Goal: Transaction & Acquisition: Obtain resource

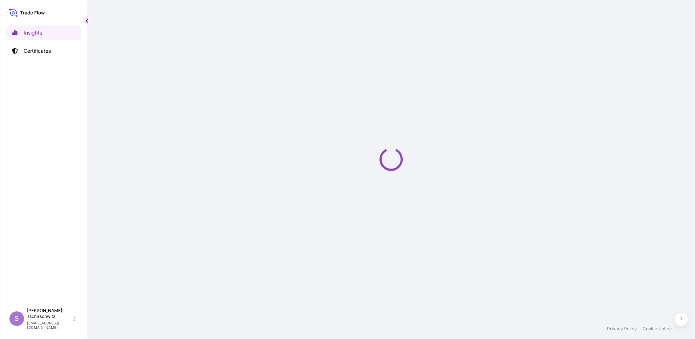
select select "2025"
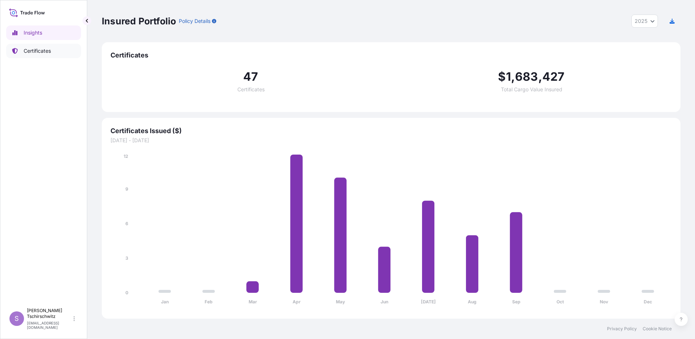
click at [45, 49] on p "Certificates" at bounding box center [37, 50] width 27 height 7
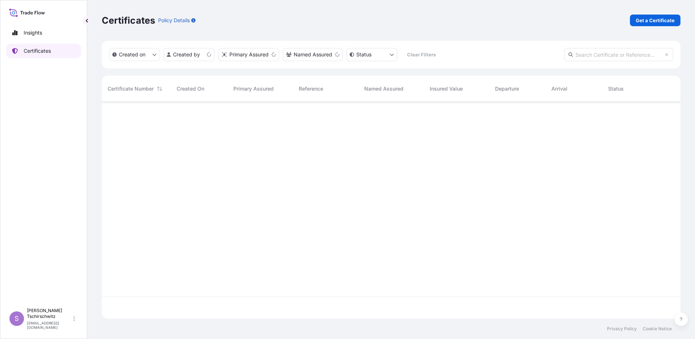
scroll to position [215, 574]
click at [642, 21] on p "Get a Certificate" at bounding box center [655, 20] width 39 height 7
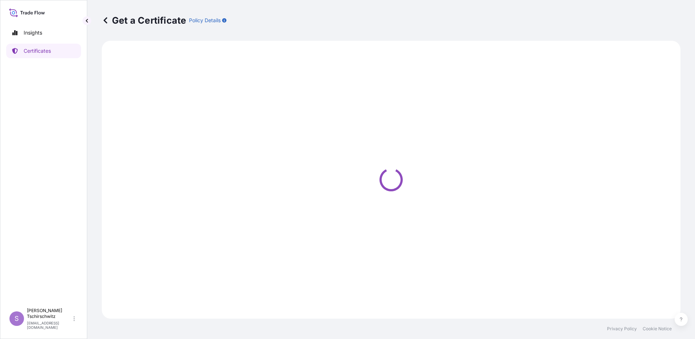
select select "Sea"
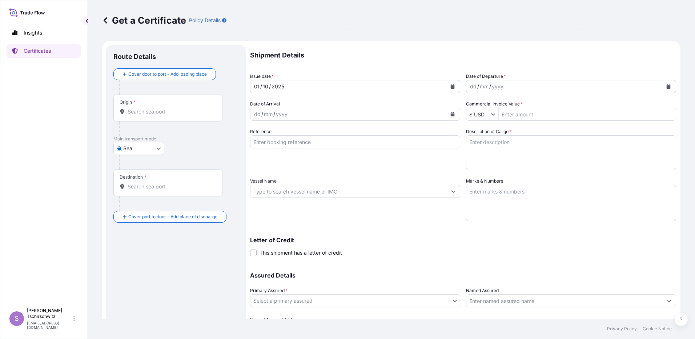
click at [498, 87] on div "yyyy" at bounding box center [497, 86] width 13 height 9
click at [663, 85] on button "Calendar" at bounding box center [669, 87] width 12 height 12
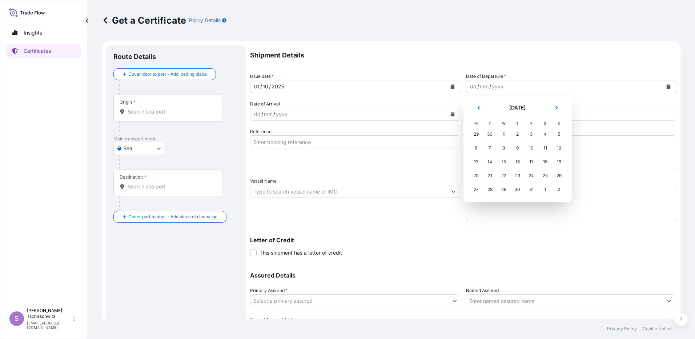
click at [570, 94] on body "Insights Certificates S [PERSON_NAME] [EMAIL_ADDRESS][DOMAIN_NAME] Get a Certif…" at bounding box center [347, 169] width 695 height 339
click at [479, 107] on icon "Previous" at bounding box center [479, 108] width 2 height 4
click at [543, 175] on div "27" at bounding box center [545, 175] width 13 height 13
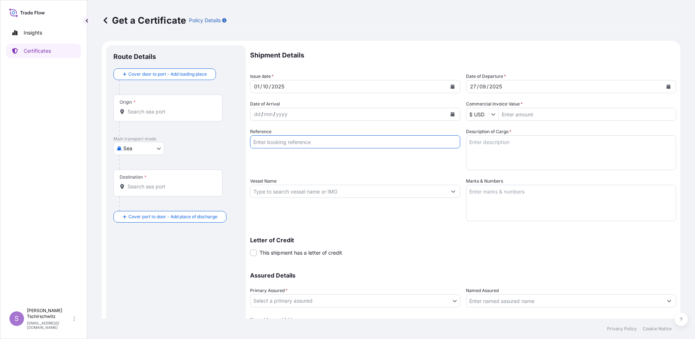
click at [271, 139] on input "Reference" at bounding box center [355, 141] width 210 height 13
type input "DSR008567"
click at [488, 115] on input "$ USD" at bounding box center [479, 114] width 25 height 13
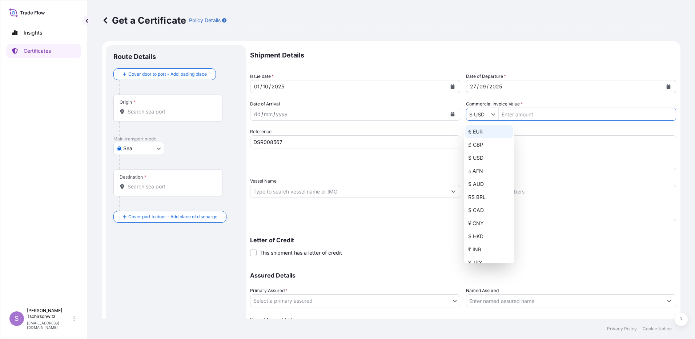
click at [482, 133] on div "€ EUR" at bounding box center [490, 131] width 48 height 13
type input "€ EUR"
click at [515, 112] on input "Commercial Invoice Value *" at bounding box center [587, 114] width 177 height 13
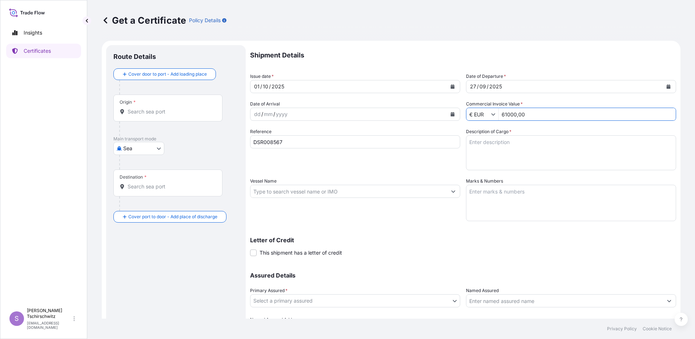
type input "6,100,000"
click at [495, 157] on textarea "Description of Cargo *" at bounding box center [571, 152] width 210 height 35
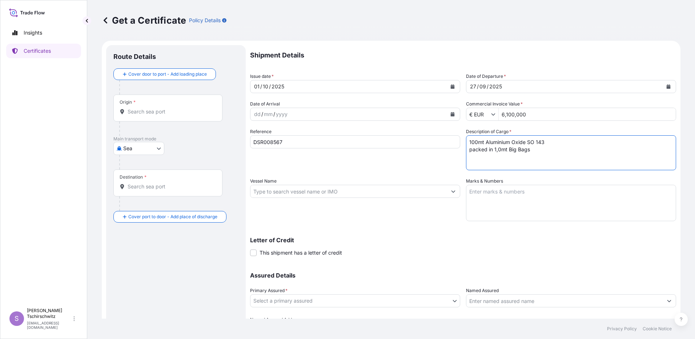
type textarea "100mt Aluminium Oxide SO 143 packed in 1,0mt Big Bags"
click at [489, 200] on textarea "Marks & Numbers" at bounding box center [571, 203] width 210 height 36
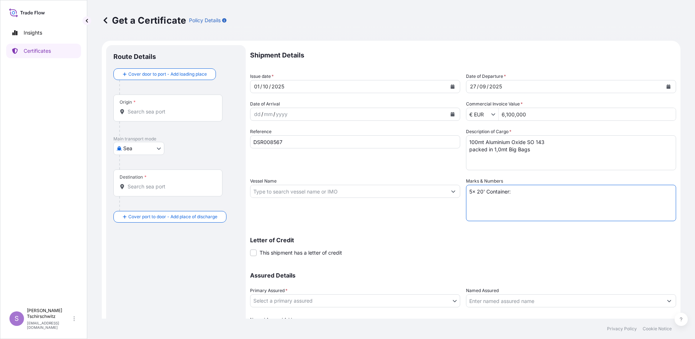
paste textarea "OOLU218372-0 (012616) OOLU065850-8 (012585) TLLU331039-3 (012614) TLLU310487-5 …"
click at [481, 198] on textarea "5x 20' Container: OOLU218372-0 (012616) OOLU065850-8 (012585) TLLU331039-3 (012…" at bounding box center [571, 203] width 210 height 36
type textarea "5x 20' Container: OOLU 218 372-0 (012616) OOLU 065 850-8 (012585) TLLU 331 039-…"
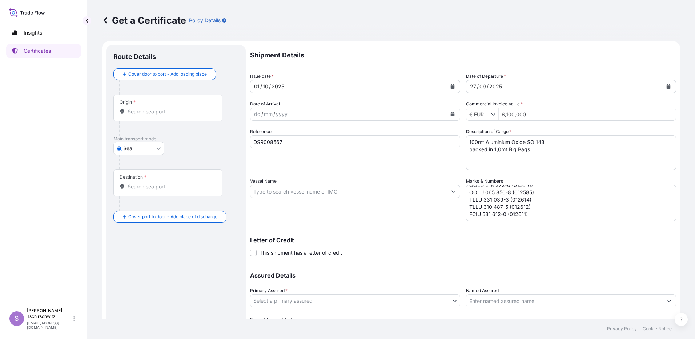
scroll to position [0, 0]
click at [303, 194] on input "Vessel Name" at bounding box center [349, 191] width 196 height 13
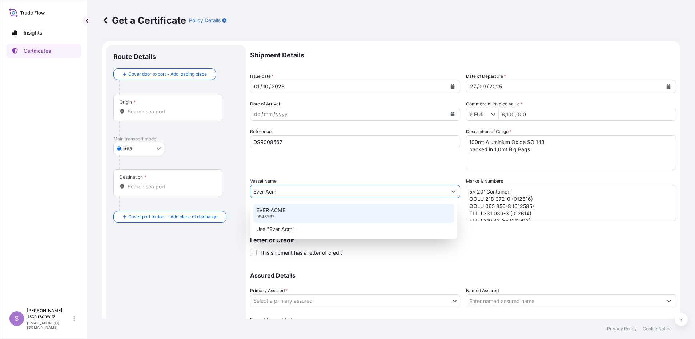
click at [295, 214] on div "EVER ACME 9943267" at bounding box center [354, 213] width 201 height 19
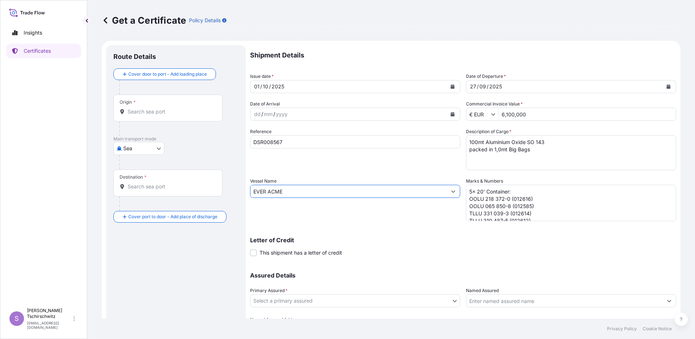
type input "EVER ACME"
click at [433, 222] on div "Shipment Details Issue date * [DATE] Date of Departure * [DATE] Date of Arrival…" at bounding box center [463, 190] width 426 height 291
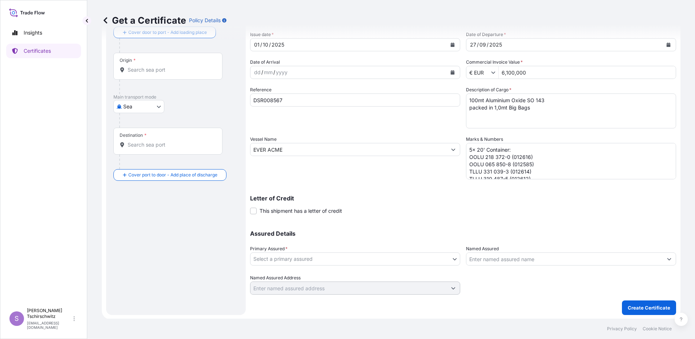
scroll to position [43, 0]
click at [407, 259] on body "0 options available. 1 option available. 14 options available. 3 options availa…" at bounding box center [347, 169] width 695 height 339
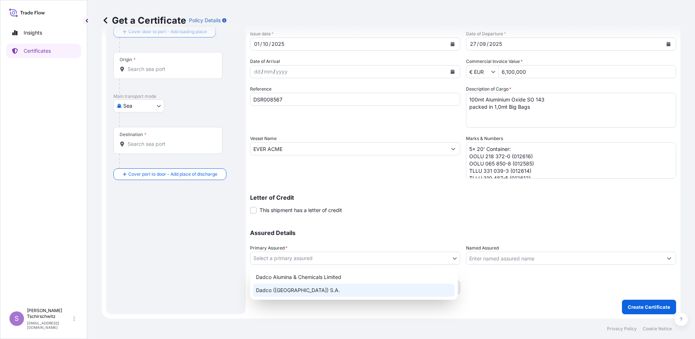
click at [316, 284] on div "Dadco ([GEOGRAPHIC_DATA]) S.A." at bounding box center [354, 290] width 202 height 13
select select "31830"
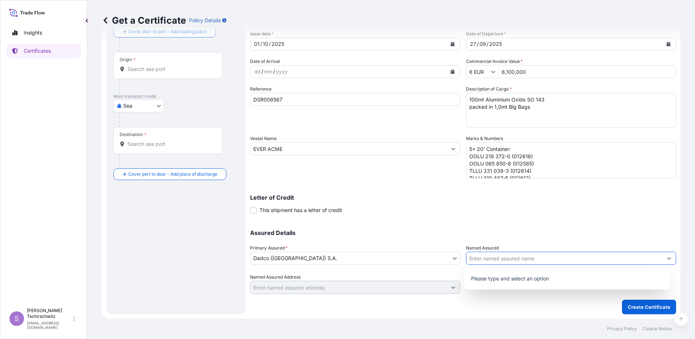
click at [499, 256] on input "Named Assured" at bounding box center [565, 258] width 196 height 13
click at [421, 220] on div "Shipment Details Issue date * [DATE] Date of Departure * [DATE] Date of Arrival…" at bounding box center [463, 148] width 426 height 291
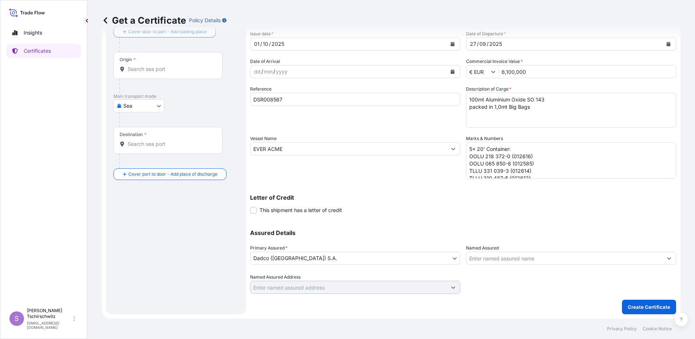
click at [153, 70] on input "Origin *" at bounding box center [171, 68] width 86 height 7
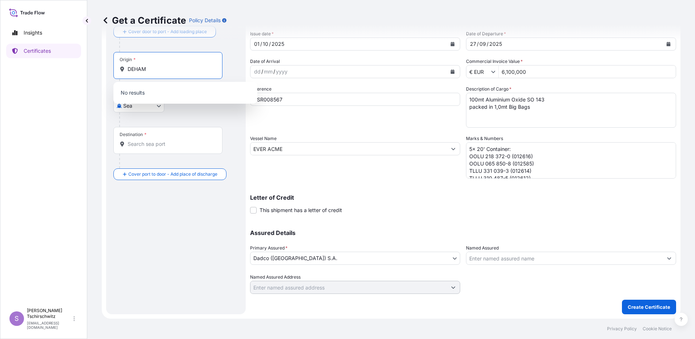
type input "DEHAM"
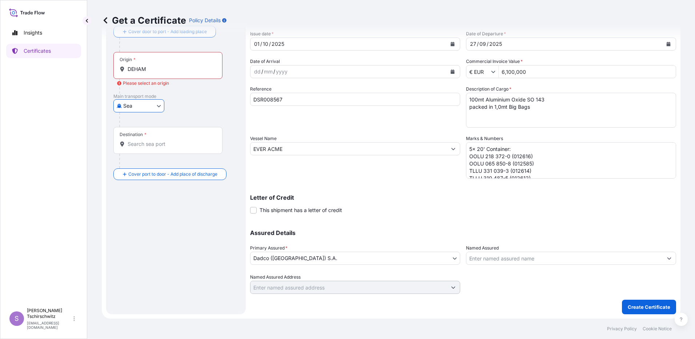
click at [152, 148] on div "Destination *" at bounding box center [167, 140] width 109 height 27
click at [152, 148] on input "Destination *" at bounding box center [171, 143] width 86 height 7
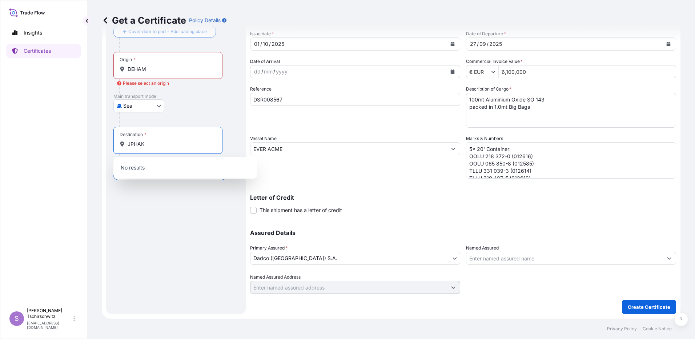
type input "JPHAK"
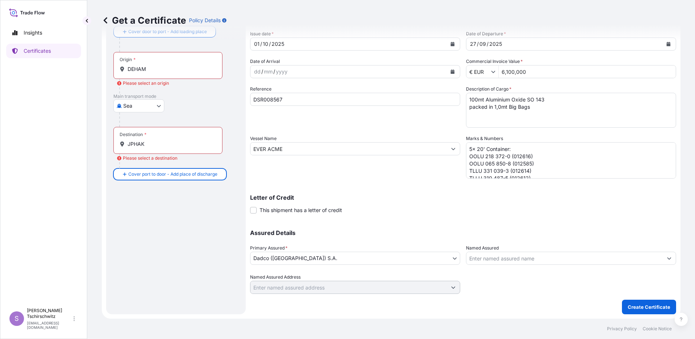
click at [157, 145] on input "JPHAK" at bounding box center [171, 143] width 86 height 7
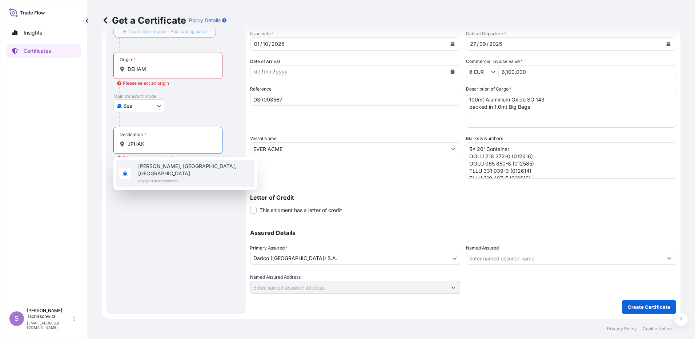
drag, startPoint x: 157, startPoint y: 144, endPoint x: 62, endPoint y: 143, distance: 94.6
click at [62, 143] on div "Insights Certificates S [PERSON_NAME] [EMAIL_ADDRESS][DOMAIN_NAME] Get a Certif…" at bounding box center [347, 169] width 695 height 339
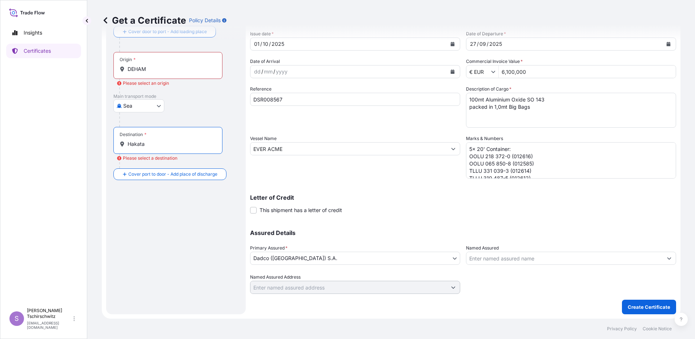
type input "Hakata"
click at [185, 145] on input "Hakata" at bounding box center [171, 143] width 86 height 7
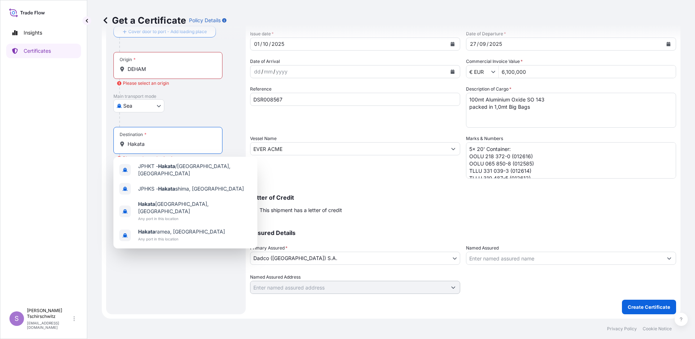
click at [185, 145] on input "Hakata" at bounding box center [171, 143] width 86 height 7
click at [193, 104] on div "[GEOGRAPHIC_DATA]" at bounding box center [175, 105] width 125 height 13
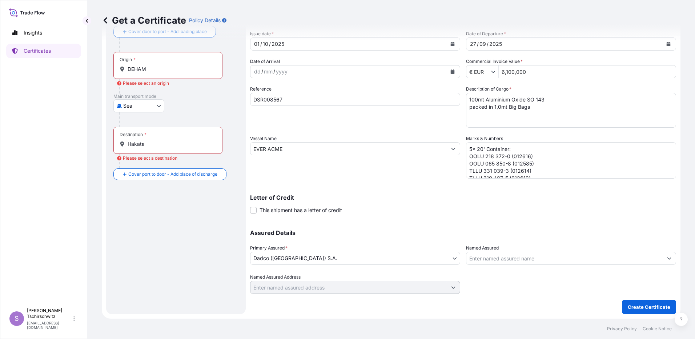
click at [165, 69] on input "DEHAM" at bounding box center [171, 68] width 86 height 7
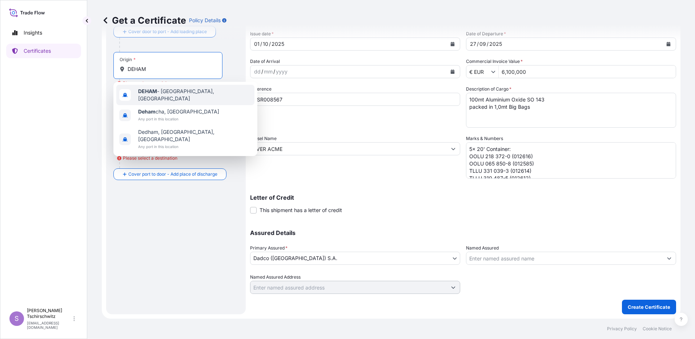
click at [166, 95] on span "DEHAM - [GEOGRAPHIC_DATA], [GEOGRAPHIC_DATA]" at bounding box center [194, 95] width 113 height 15
type input "DEHAM - [GEOGRAPHIC_DATA], [GEOGRAPHIC_DATA]"
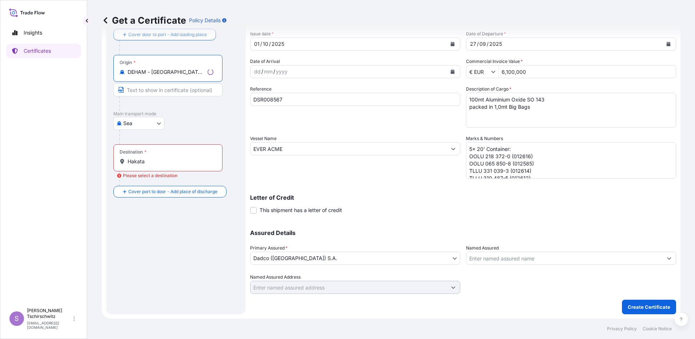
click at [155, 163] on input "Hakata" at bounding box center [171, 161] width 86 height 7
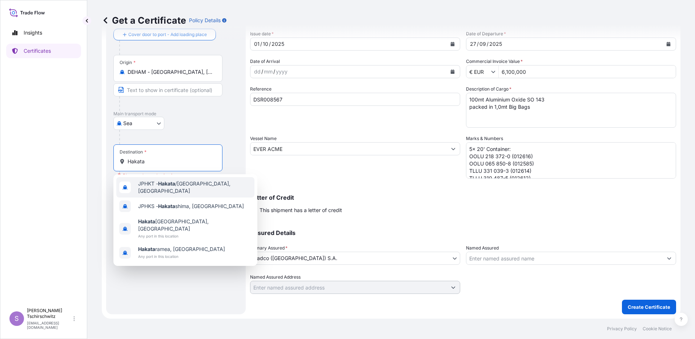
click at [153, 184] on span "JPHKT - Hakata /[GEOGRAPHIC_DATA], [GEOGRAPHIC_DATA]" at bounding box center [194, 187] width 113 height 15
type input "JPHKT - Hakata/[GEOGRAPHIC_DATA], [GEOGRAPHIC_DATA]"
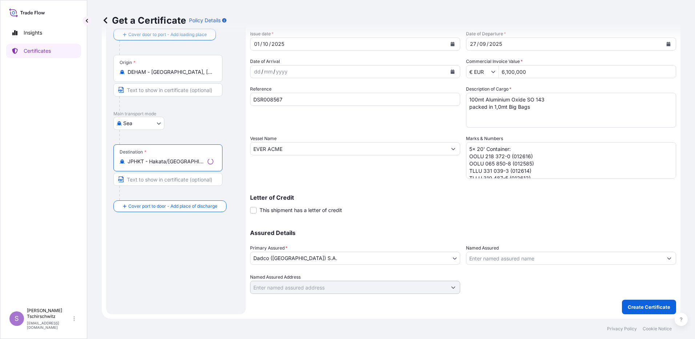
click at [167, 266] on div "Route Details Reset Route Details Cover door to port - Add loading place Place …" at bounding box center [175, 158] width 125 height 297
click at [631, 305] on p "Create Certificate" at bounding box center [649, 306] width 43 height 7
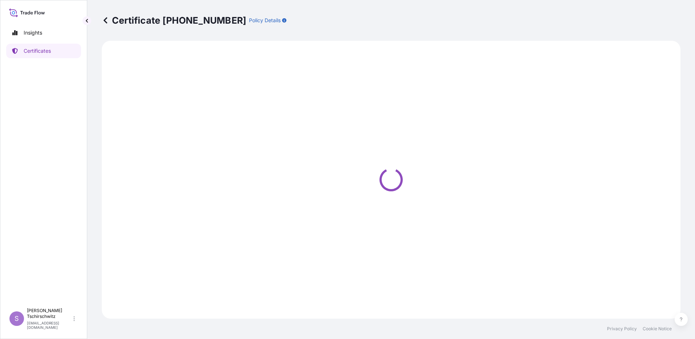
select select "Sea"
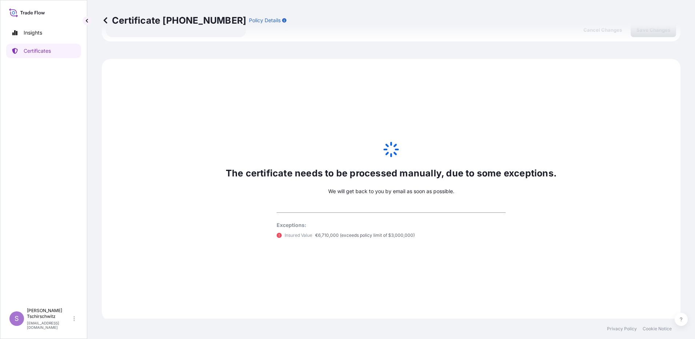
scroll to position [322, 0]
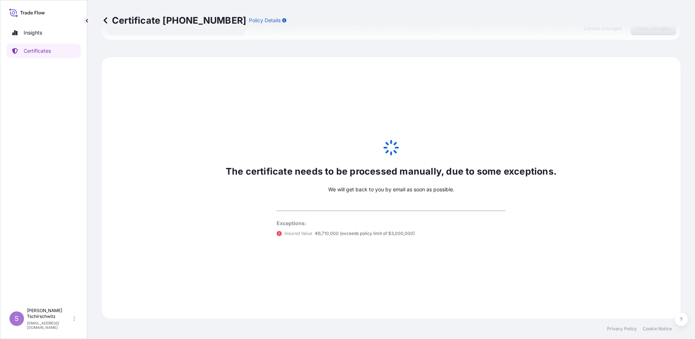
select select "31830"
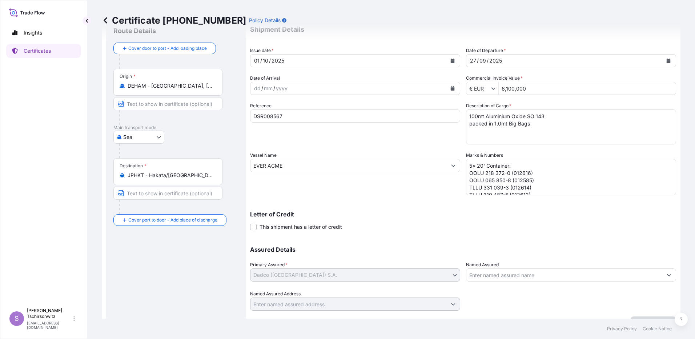
scroll to position [0, 0]
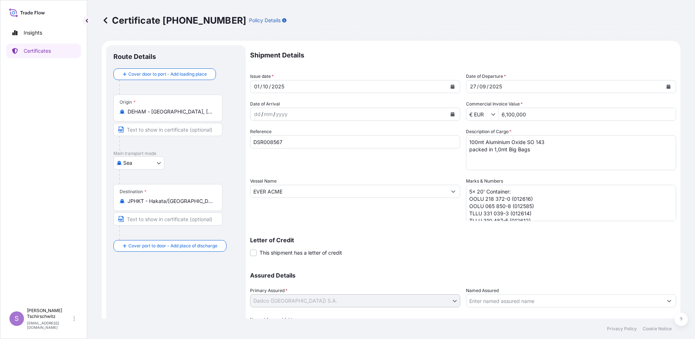
click at [553, 111] on input "6,100,000" at bounding box center [587, 114] width 177 height 13
drag, startPoint x: 536, startPoint y: 114, endPoint x: 456, endPoint y: 113, distance: 79.3
click at [456, 113] on div "Shipment Details Issue date * [DATE] Date of Departure * [DATE] Date of Arrival…" at bounding box center [463, 190] width 426 height 291
click at [556, 113] on input "6,100,000" at bounding box center [587, 114] width 177 height 13
drag, startPoint x: 538, startPoint y: 115, endPoint x: 488, endPoint y: 114, distance: 49.8
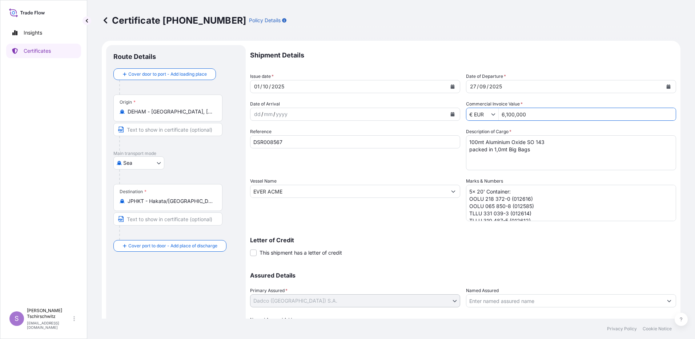
click at [488, 114] on div "€ EUR 6,100,000" at bounding box center [571, 114] width 210 height 13
type input "61,000"
click at [424, 238] on p "Letter of Credit" at bounding box center [463, 240] width 426 height 6
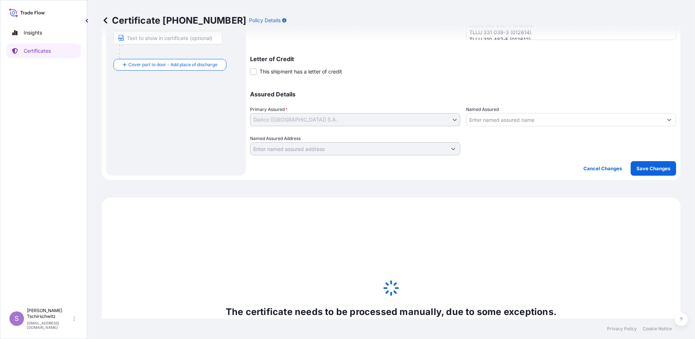
scroll to position [182, 0]
click at [647, 165] on p "Save Changes" at bounding box center [654, 167] width 34 height 7
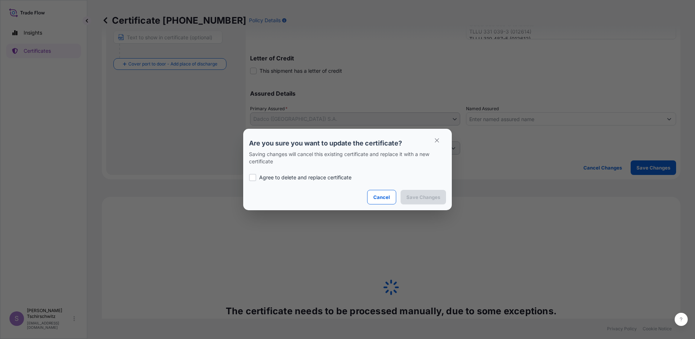
click at [253, 177] on div at bounding box center [252, 177] width 7 height 7
checkbox input "true"
click at [418, 196] on p "Save Changes" at bounding box center [424, 196] width 34 height 7
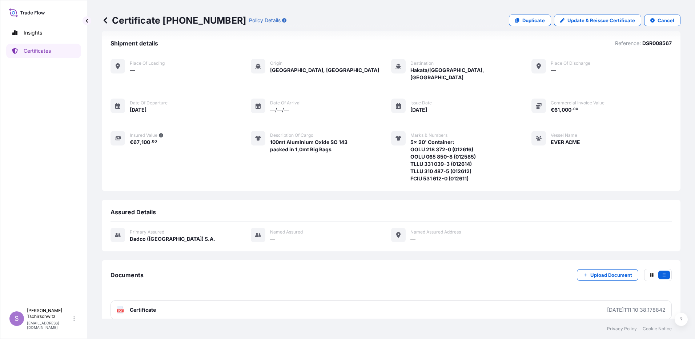
scroll to position [12, 0]
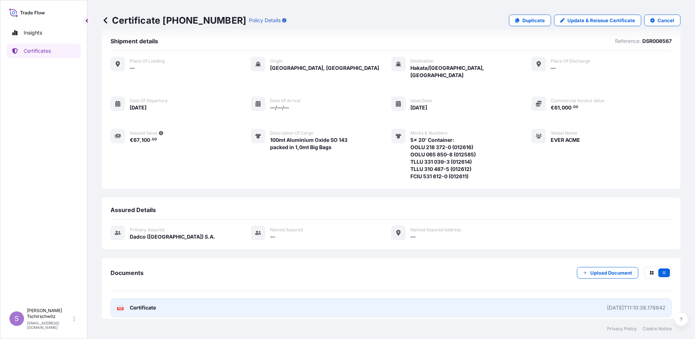
click at [137, 304] on span "Certificate" at bounding box center [143, 307] width 26 height 7
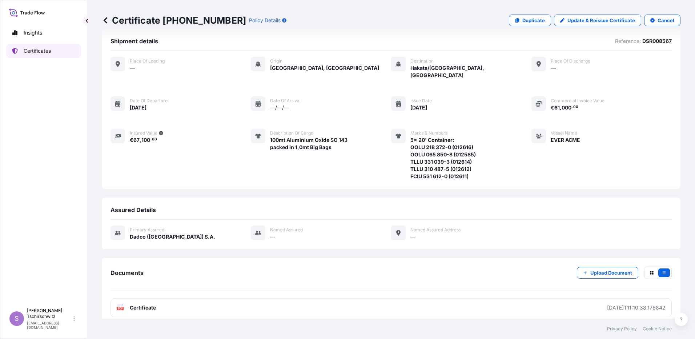
click at [32, 49] on p "Certificates" at bounding box center [37, 50] width 27 height 7
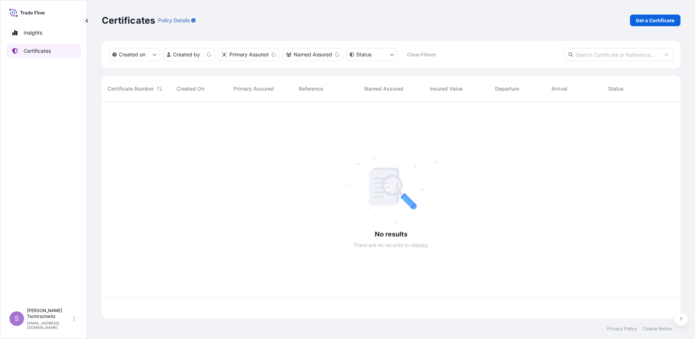
scroll to position [215, 574]
click at [667, 21] on p "Get a Certificate" at bounding box center [655, 20] width 39 height 7
select select "Sea"
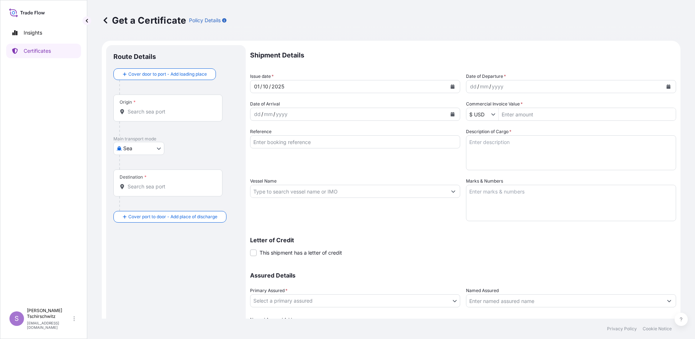
click at [667, 86] on icon "Calendar" at bounding box center [669, 86] width 4 height 4
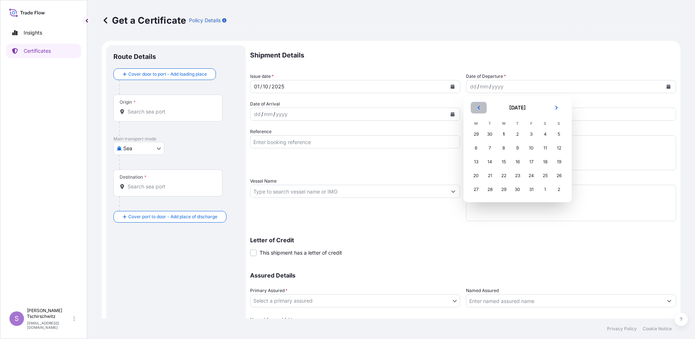
click at [477, 106] on icon "Previous" at bounding box center [479, 107] width 4 height 4
click at [556, 176] on div "28" at bounding box center [559, 175] width 13 height 13
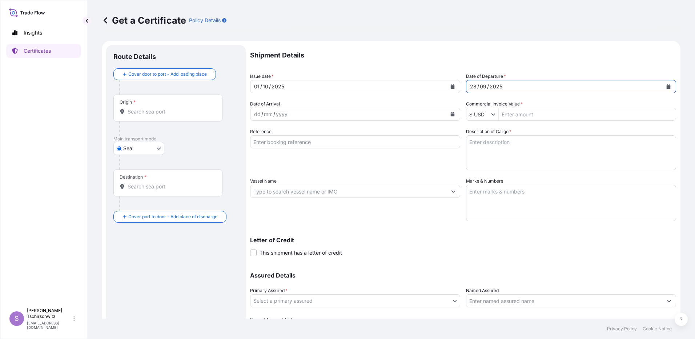
click at [491, 114] on icon "Show suggestions" at bounding box center [493, 114] width 4 height 4
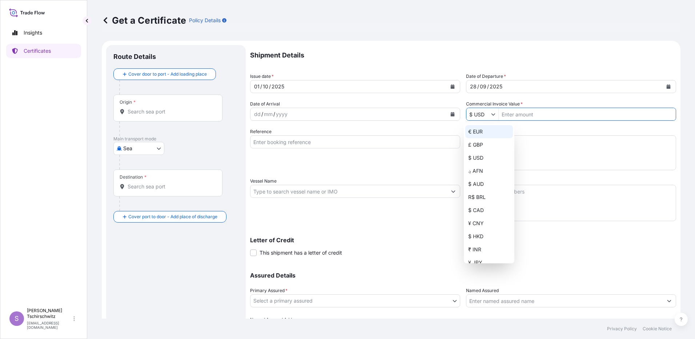
click at [475, 133] on div "€ EUR" at bounding box center [490, 131] width 48 height 13
type input "€ EUR"
click at [513, 116] on input "Commercial Invoice Value *" at bounding box center [587, 114] width 177 height 13
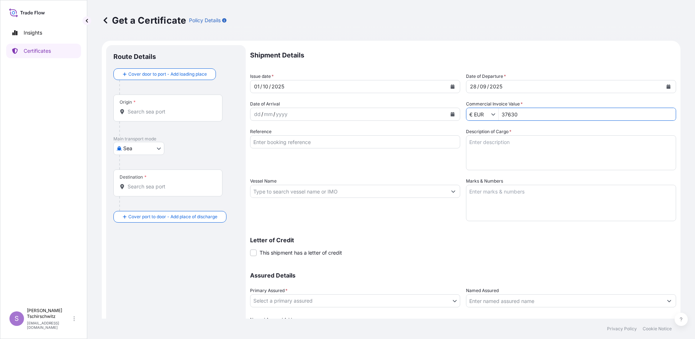
type input "37,630"
click at [280, 144] on input "Reference" at bounding box center [355, 141] width 210 height 13
type input "DSR008918"
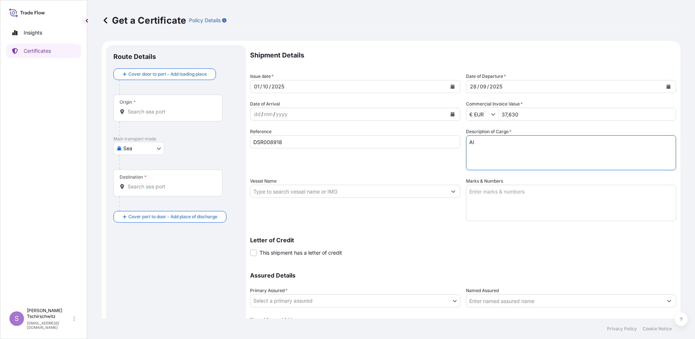
type textarea "A"
type textarea "106mt [MEDICAL_DATA] SH 10 packed in 1,0mt Big Bags and 1,1mt Big Bags"
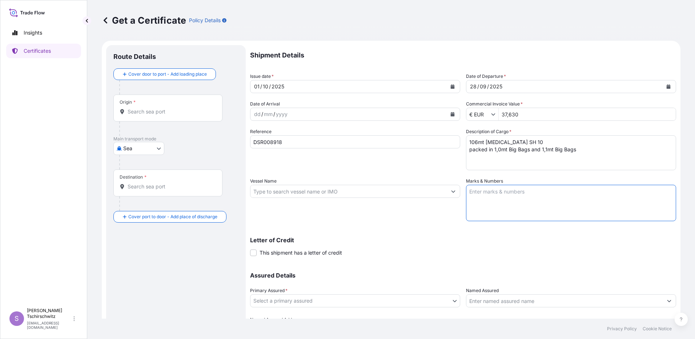
click at [487, 189] on textarea "Marks & Numbers" at bounding box center [571, 203] width 210 height 36
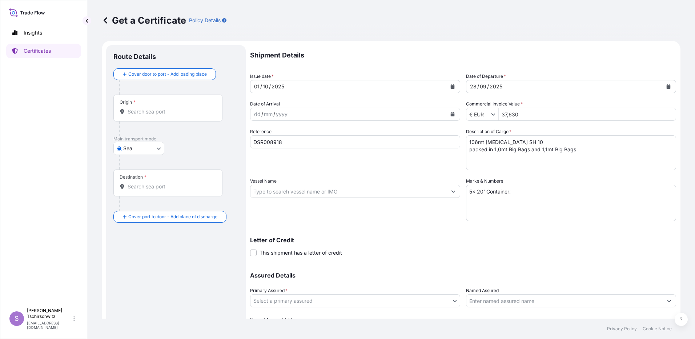
click at [500, 212] on textarea "5x 20' Container:" at bounding box center [571, 203] width 210 height 36
paste textarea "MSKU502477-8 (012658) MSKU794342-3 (012642) MRSU062244-3 (012672) MRKU892131-9 …"
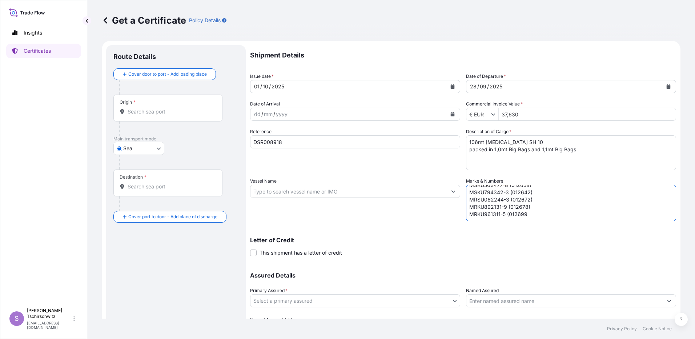
scroll to position [14, 0]
click at [482, 214] on textarea "5x 20' Container: MSKU502477-8 (012658) MSKU794342-3 (012642) MRSU062244-3 (012…" at bounding box center [571, 203] width 210 height 36
drag, startPoint x: 481, startPoint y: 200, endPoint x: 486, endPoint y: 195, distance: 7.2
click at [481, 199] on textarea "5x 20' Container: MSKU502477-8 (012658) MSKU 794 342-3 (012642) MRSU 062 244-3 …" at bounding box center [571, 203] width 210 height 36
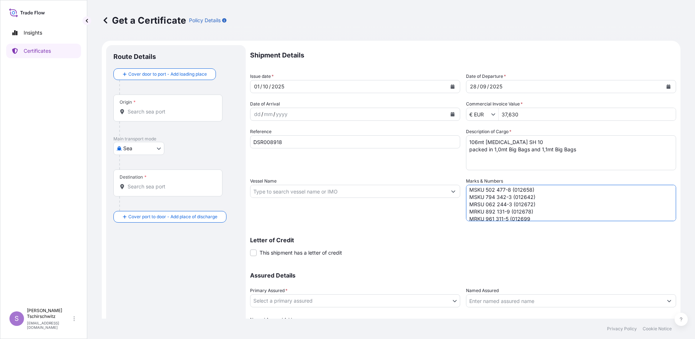
scroll to position [14, 0]
click at [528, 213] on textarea "5x 20' Container: MSKU 502 477-8 (012658) MSKU 794 342-3 (012642) MRSU 062 244-…" at bounding box center [571, 203] width 210 height 36
type textarea "5x 20' Container: MSKU 502 477-8 (012658) MSKU 794 342-3 (012642) MRSU 062 244-…"
click at [273, 192] on input "Vessel Name" at bounding box center [349, 191] width 196 height 13
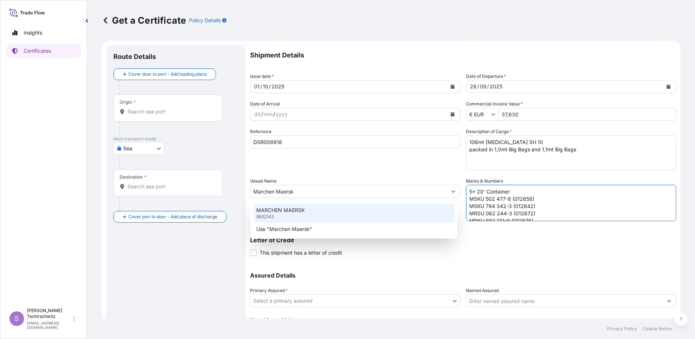
click at [276, 214] on div "MARCHEN MAERSK 9632143" at bounding box center [354, 213] width 201 height 19
type input "MARCHEN MAERSK"
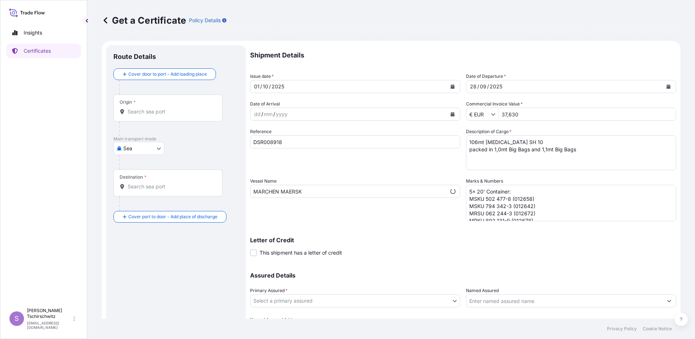
click at [340, 242] on p "Letter of Credit" at bounding box center [463, 240] width 426 height 6
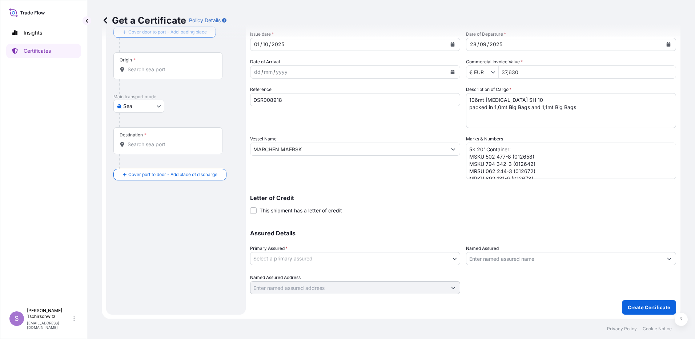
scroll to position [43, 0]
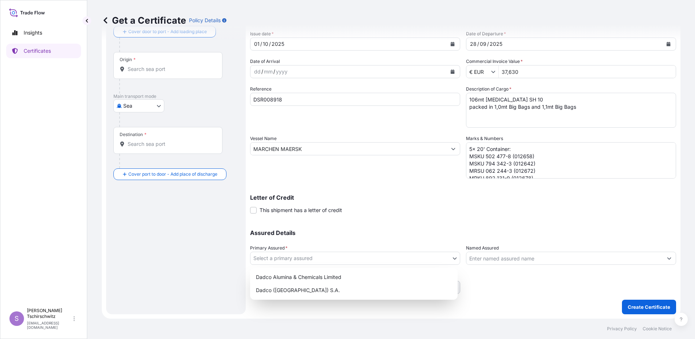
click at [284, 255] on body "0 options available. 1 option available. 1 option available. 2 options availabl…" at bounding box center [347, 169] width 695 height 339
click at [280, 289] on div "Dadco ([GEOGRAPHIC_DATA]) S.A." at bounding box center [354, 290] width 202 height 13
select select "31830"
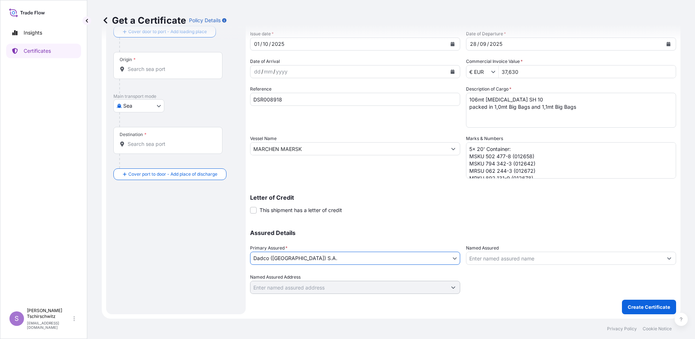
click at [140, 69] on input "Origin *" at bounding box center [171, 68] width 86 height 7
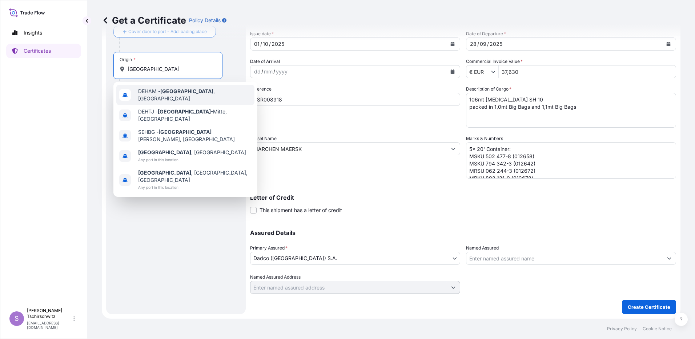
click at [151, 94] on span "DEHAM - [GEOGRAPHIC_DATA] , [GEOGRAPHIC_DATA]" at bounding box center [194, 95] width 113 height 15
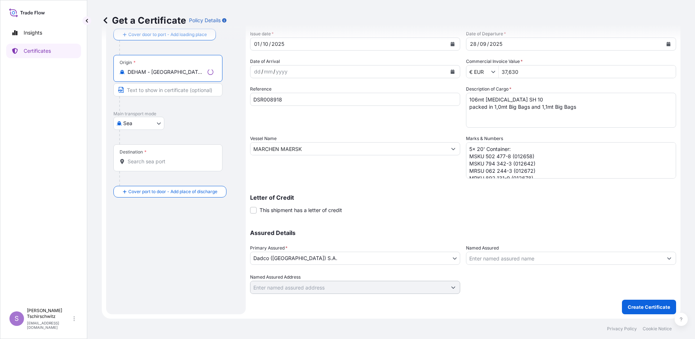
type input "DEHAM - [GEOGRAPHIC_DATA], [GEOGRAPHIC_DATA]"
click at [143, 162] on input "Destination *" at bounding box center [171, 161] width 86 height 7
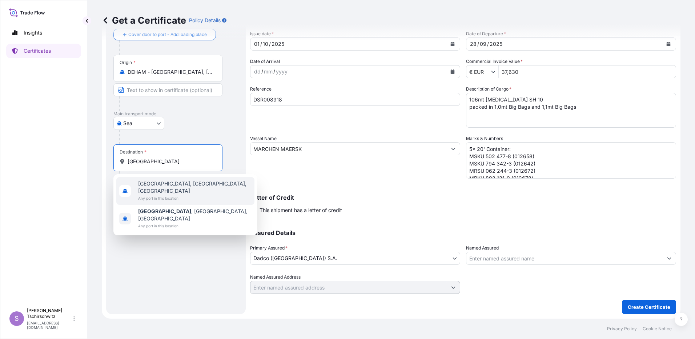
click at [184, 195] on span "Any port in this location" at bounding box center [194, 198] width 113 height 7
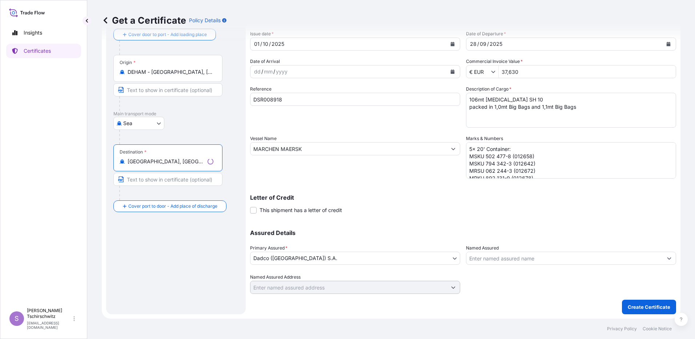
type input "[GEOGRAPHIC_DATA], [GEOGRAPHIC_DATA], [GEOGRAPHIC_DATA]"
click at [176, 242] on div "Route Details Reset Route Details Cover door to port - Add loading place Place …" at bounding box center [175, 158] width 125 height 297
click at [635, 305] on p "Create Certificate" at bounding box center [649, 306] width 43 height 7
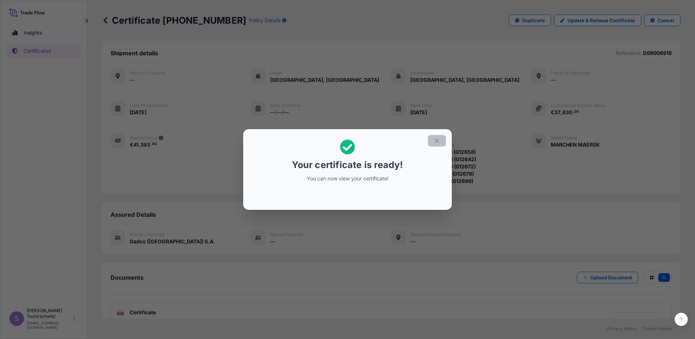
click at [433, 139] on button "button" at bounding box center [437, 141] width 18 height 12
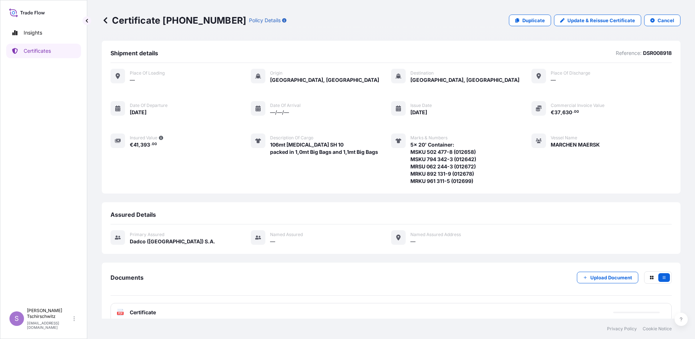
scroll to position [12, 0]
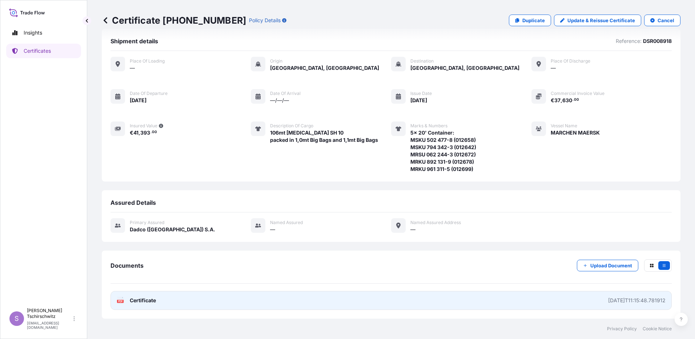
click at [124, 300] on rect at bounding box center [120, 301] width 7 height 3
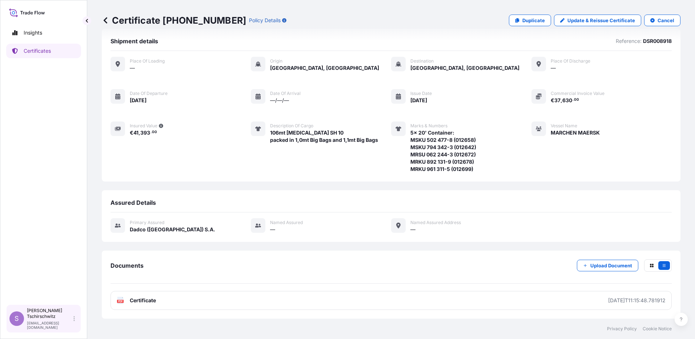
click at [37, 321] on p "[EMAIL_ADDRESS][DOMAIN_NAME]" at bounding box center [49, 325] width 45 height 9
